Goal: Task Accomplishment & Management: Manage account settings

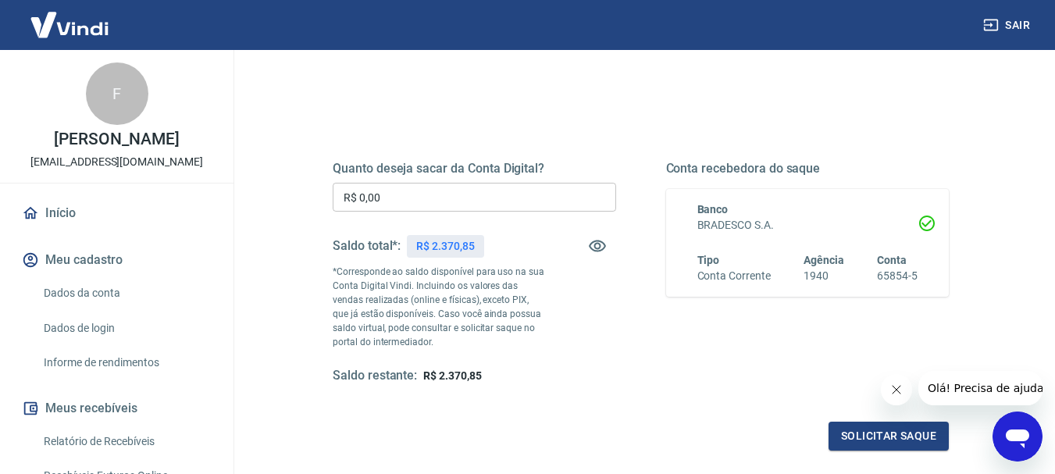
scroll to position [156, 0]
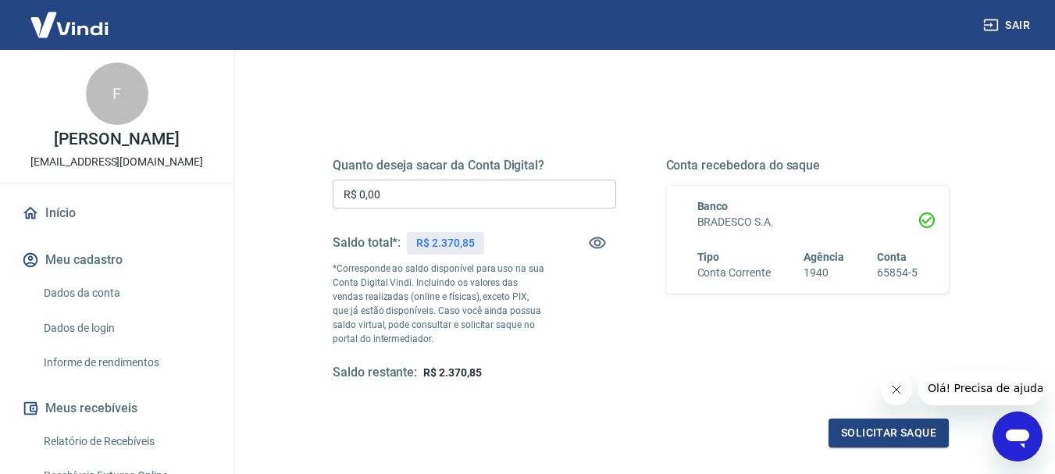
click at [75, 455] on link "Relatório de Recebíveis" at bounding box center [125, 442] width 177 height 32
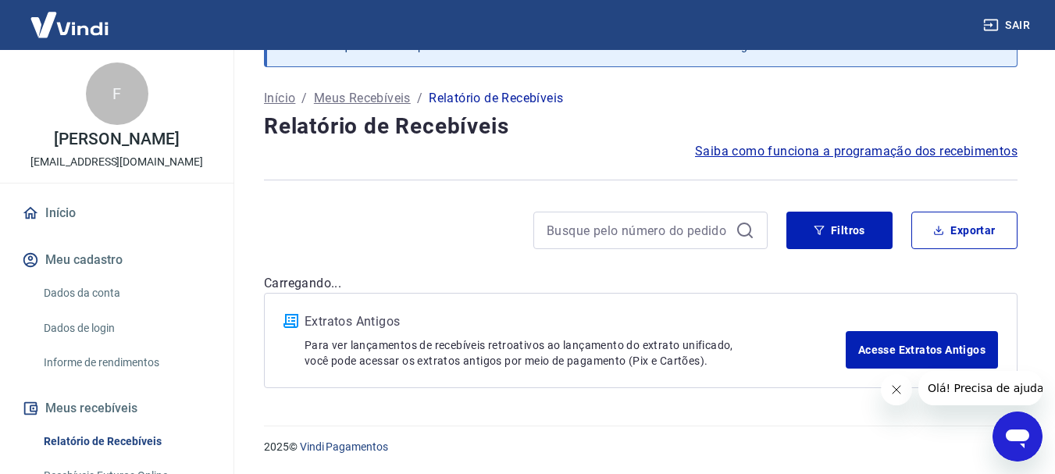
scroll to position [156, 0]
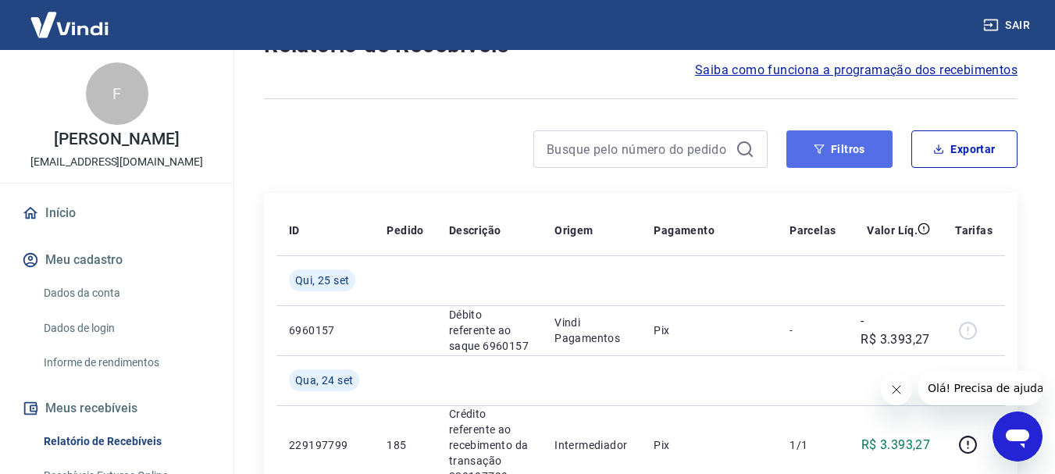
click at [837, 147] on button "Filtros" at bounding box center [840, 148] width 106 height 37
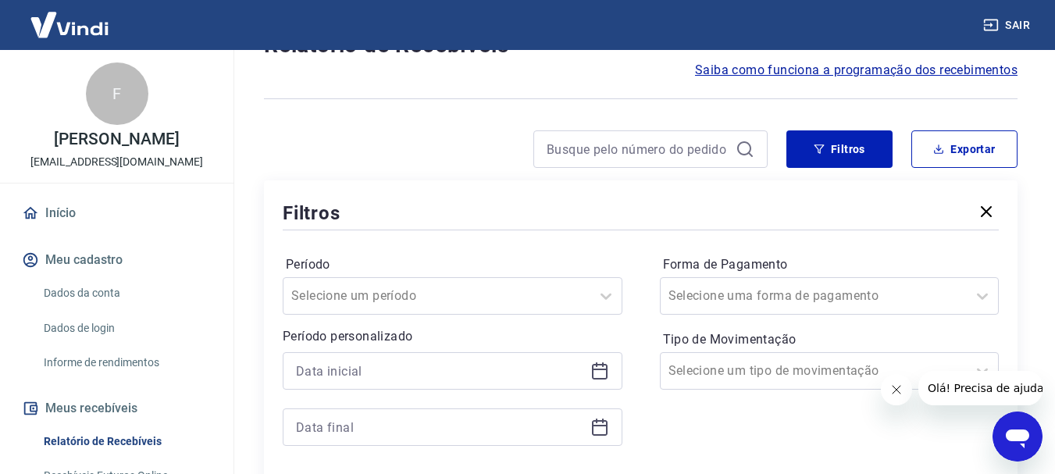
click at [592, 373] on icon at bounding box center [600, 372] width 16 height 16
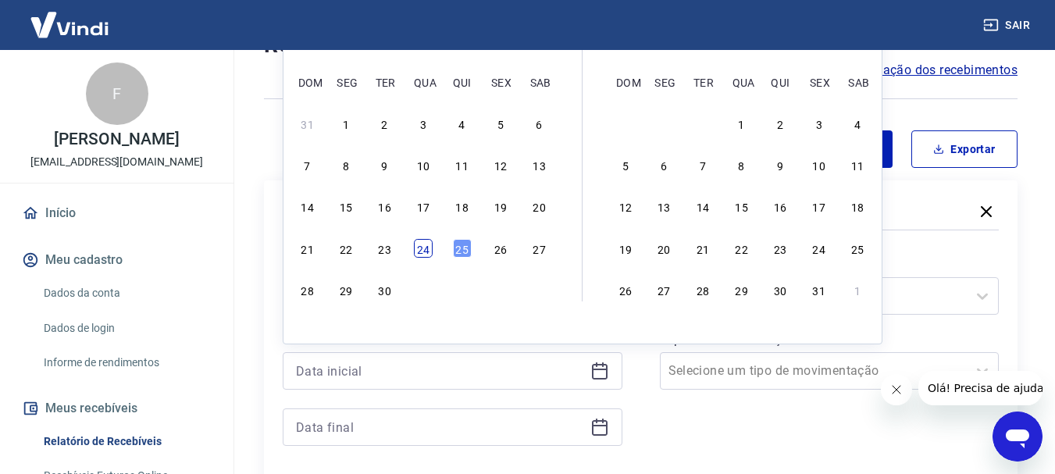
click at [425, 247] on div "24" at bounding box center [423, 248] width 19 height 19
type input "[DATE]"
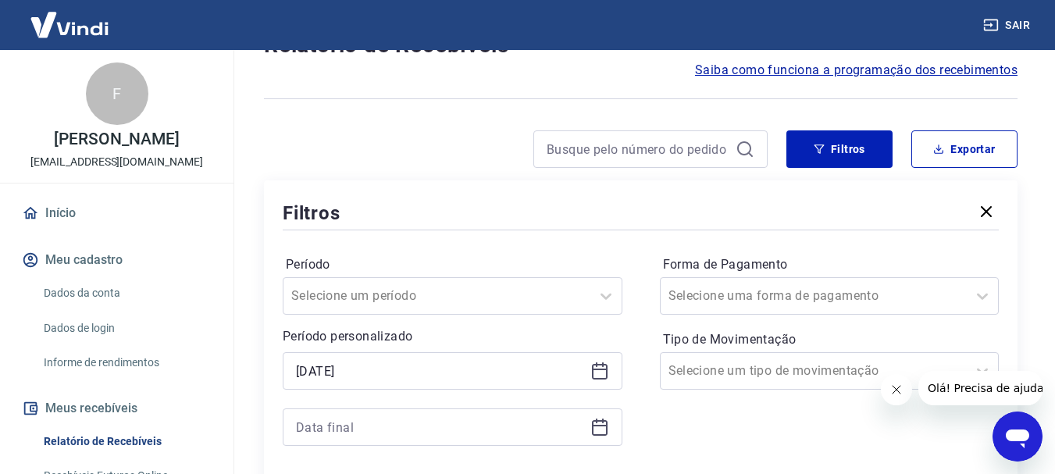
click at [425, 247] on div "Período Selecione um período Período personalizado Selected date: [DATE] [DATE]…" at bounding box center [641, 359] width 716 height 250
click at [598, 435] on icon at bounding box center [600, 428] width 16 height 16
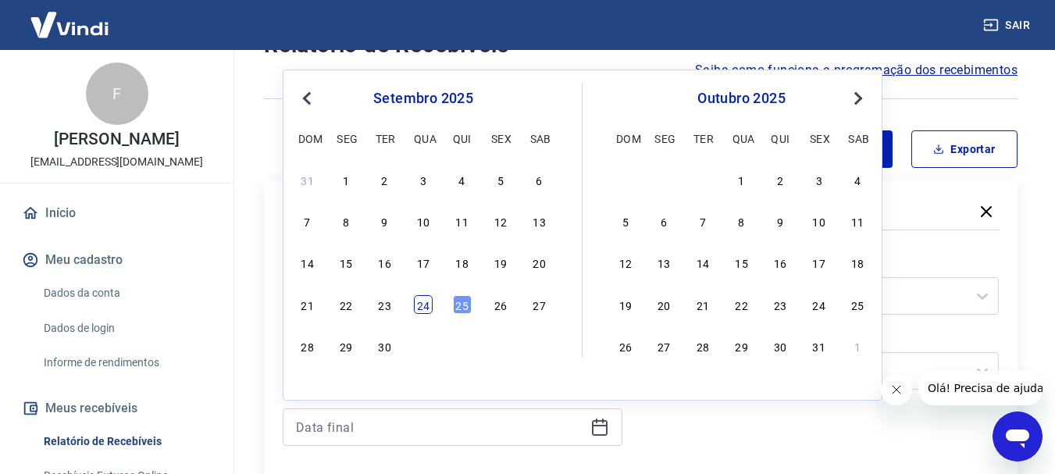
click at [427, 305] on div "24" at bounding box center [423, 304] width 19 height 19
click at [426, 305] on div "Selecione um período" at bounding box center [453, 295] width 340 height 37
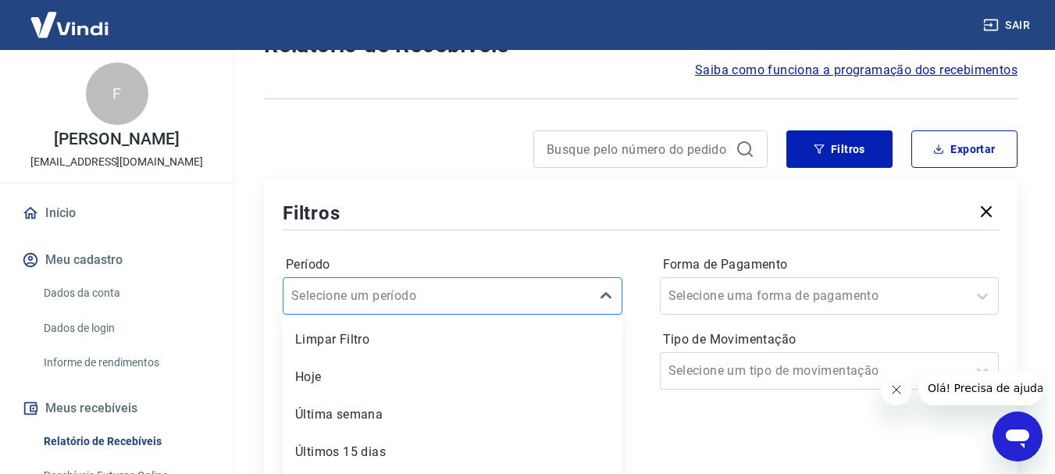
type input "[DATE]"
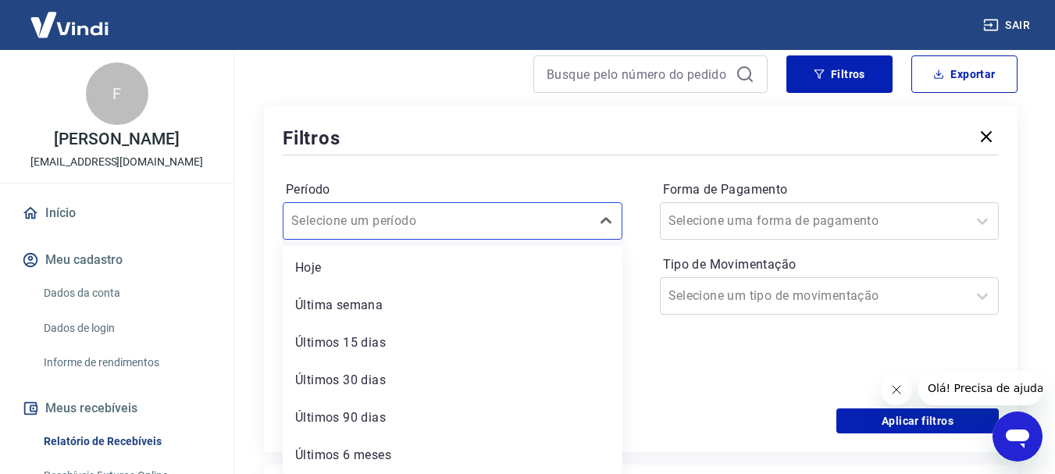
scroll to position [0, 0]
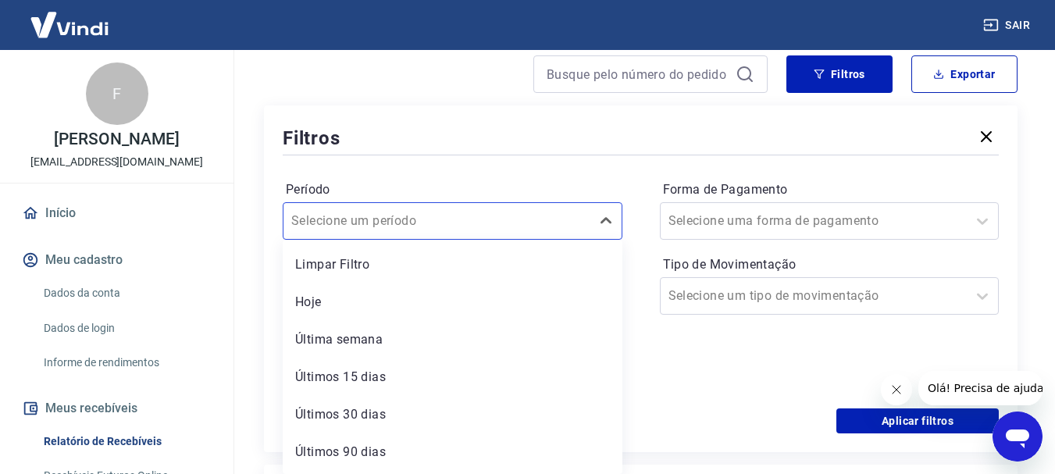
click at [629, 170] on div "Período option Limpar Filtro focused, 1 of 7. 7 results available. Use Up and D…" at bounding box center [641, 284] width 716 height 250
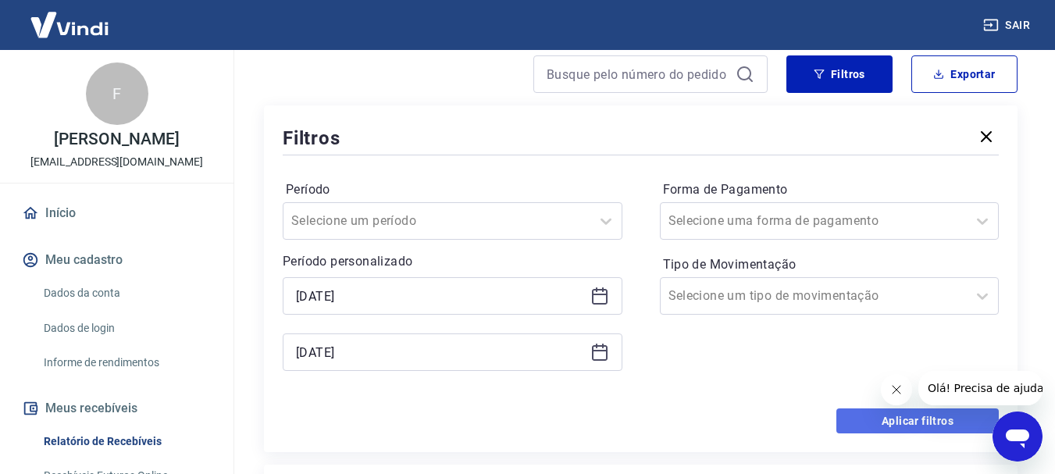
click at [873, 422] on button "Aplicar filtros" at bounding box center [918, 421] width 162 height 25
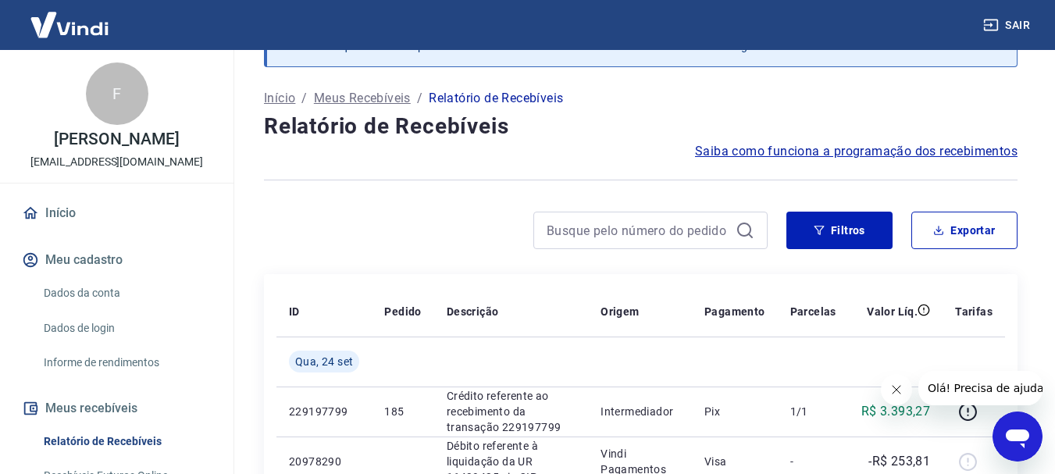
scroll to position [231, 0]
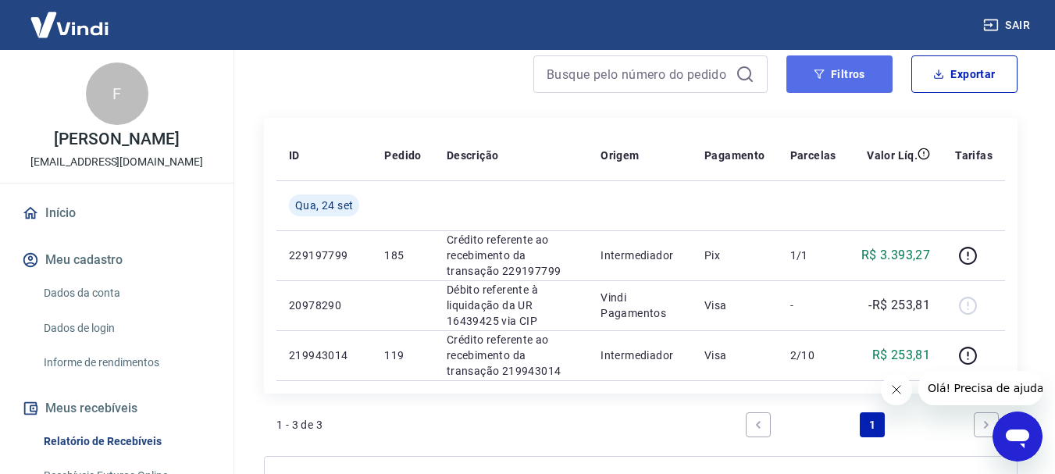
click at [848, 66] on button "Filtros" at bounding box center [840, 73] width 106 height 37
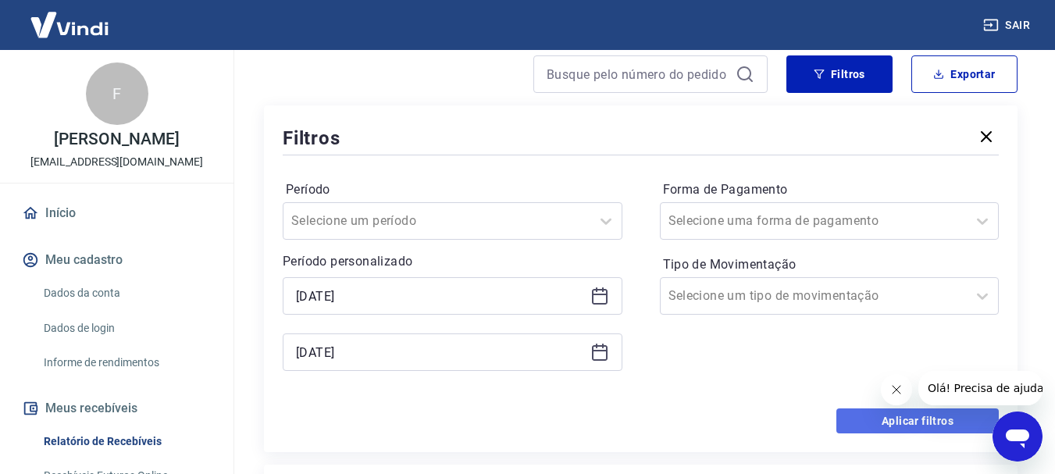
click at [883, 413] on button "Aplicar filtros" at bounding box center [918, 421] width 162 height 25
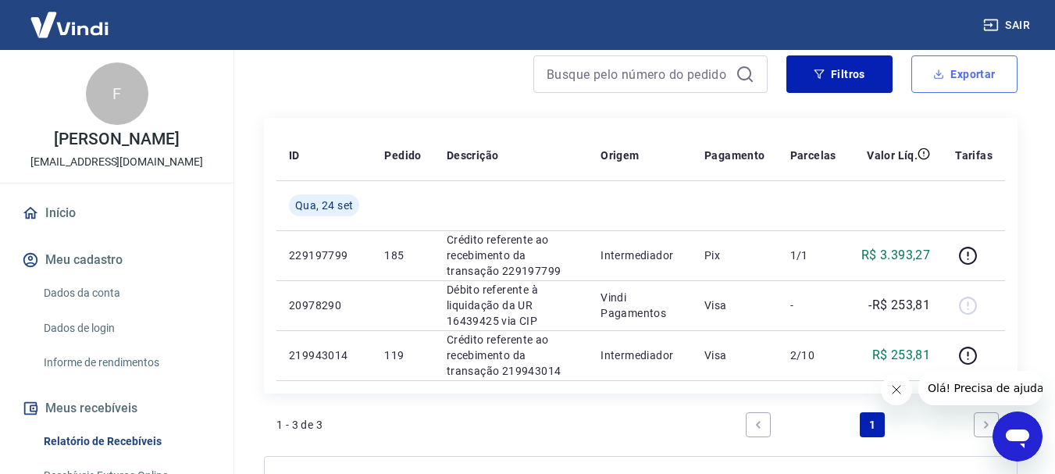
click at [961, 75] on button "Exportar" at bounding box center [965, 73] width 106 height 37
type input "[DATE]"
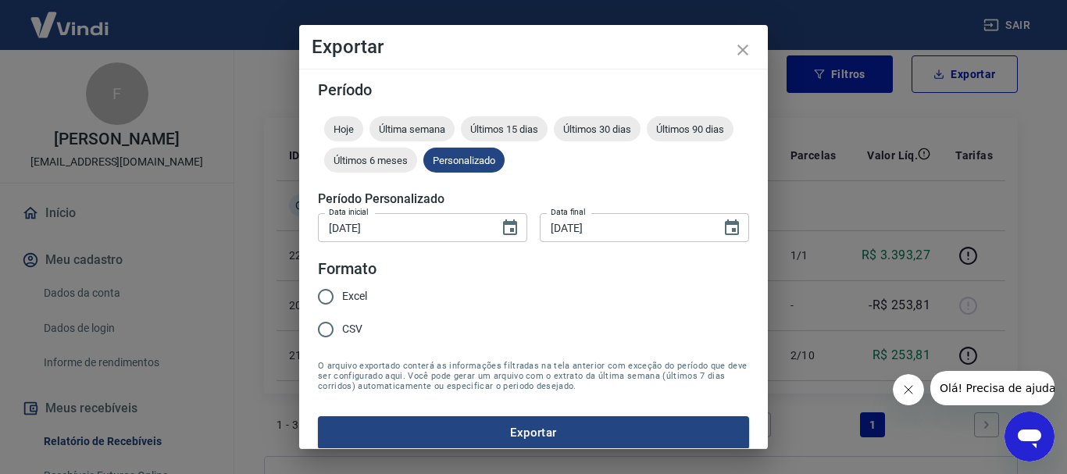
click at [362, 293] on span "Excel" at bounding box center [354, 296] width 25 height 16
click at [342, 293] on input "Excel" at bounding box center [325, 296] width 33 height 33
radio input "true"
click at [448, 433] on button "Exportar" at bounding box center [533, 432] width 431 height 33
